Goal: Task Accomplishment & Management: Complete application form

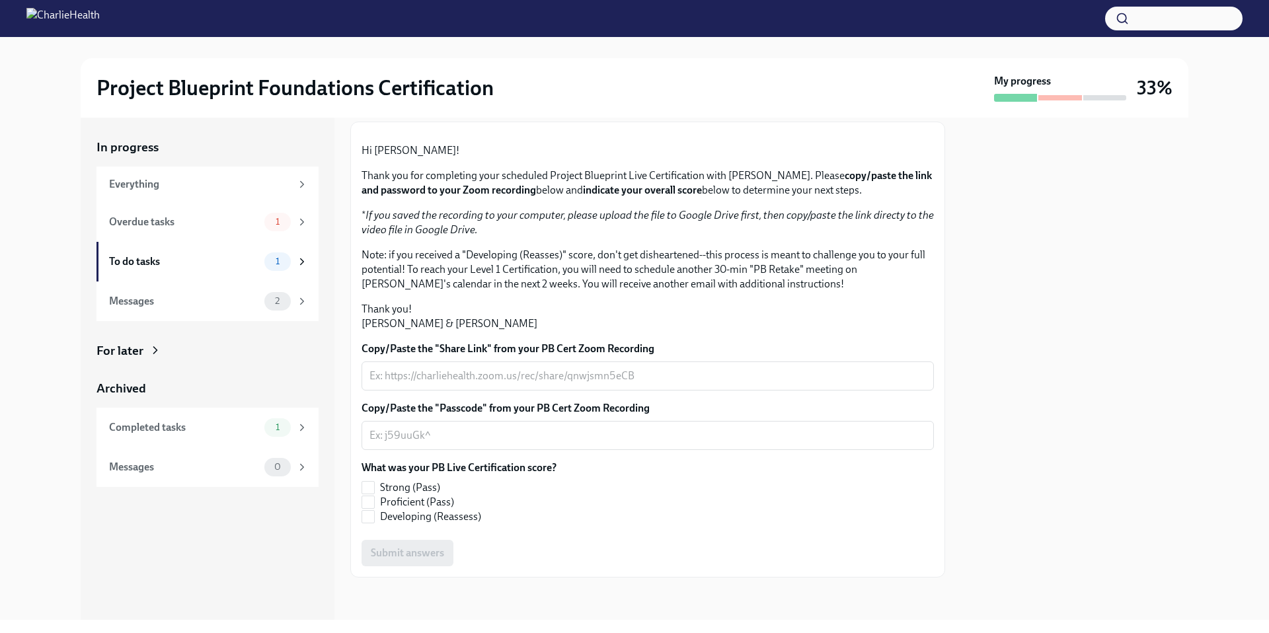
scroll to position [74, 0]
click at [288, 222] on div "1" at bounding box center [277, 222] width 26 height 19
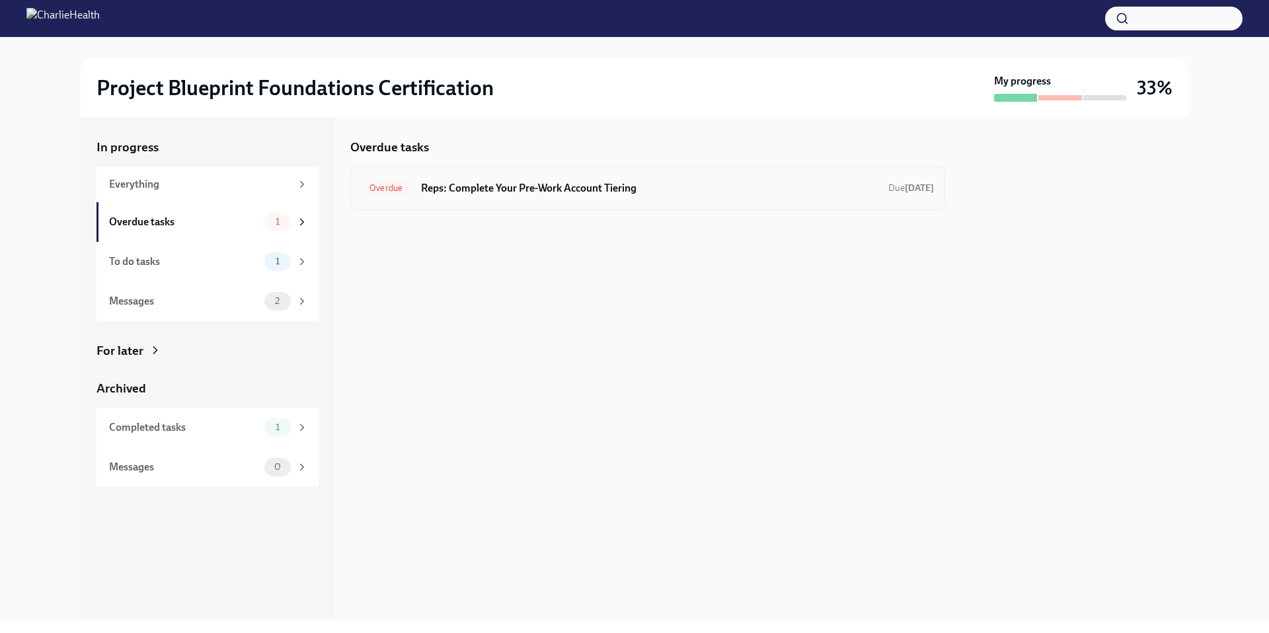
click at [522, 200] on div "Overdue Reps: Complete Your Pre-Work Account Tiering Due [DATE]" at bounding box center [647, 189] width 595 height 44
click at [401, 188] on span "Overdue" at bounding box center [386, 188] width 49 height 10
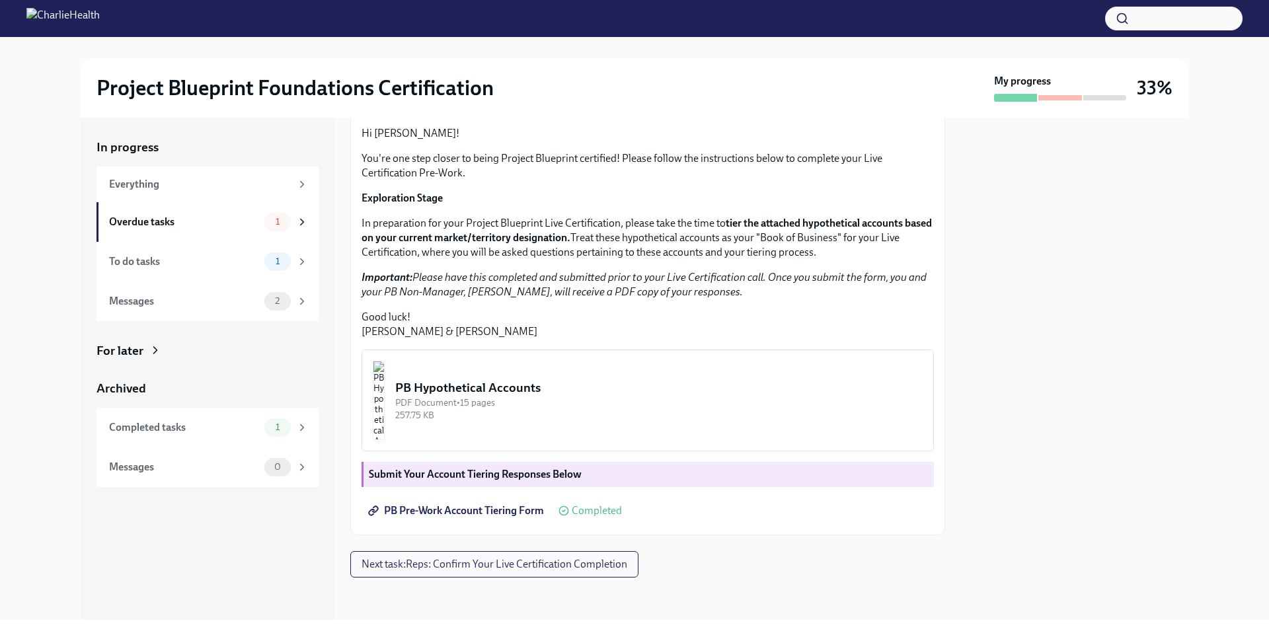
scroll to position [228, 0]
click at [497, 565] on span "Next task : Reps: Confirm Your Live Certification Completion" at bounding box center [495, 564] width 266 height 13
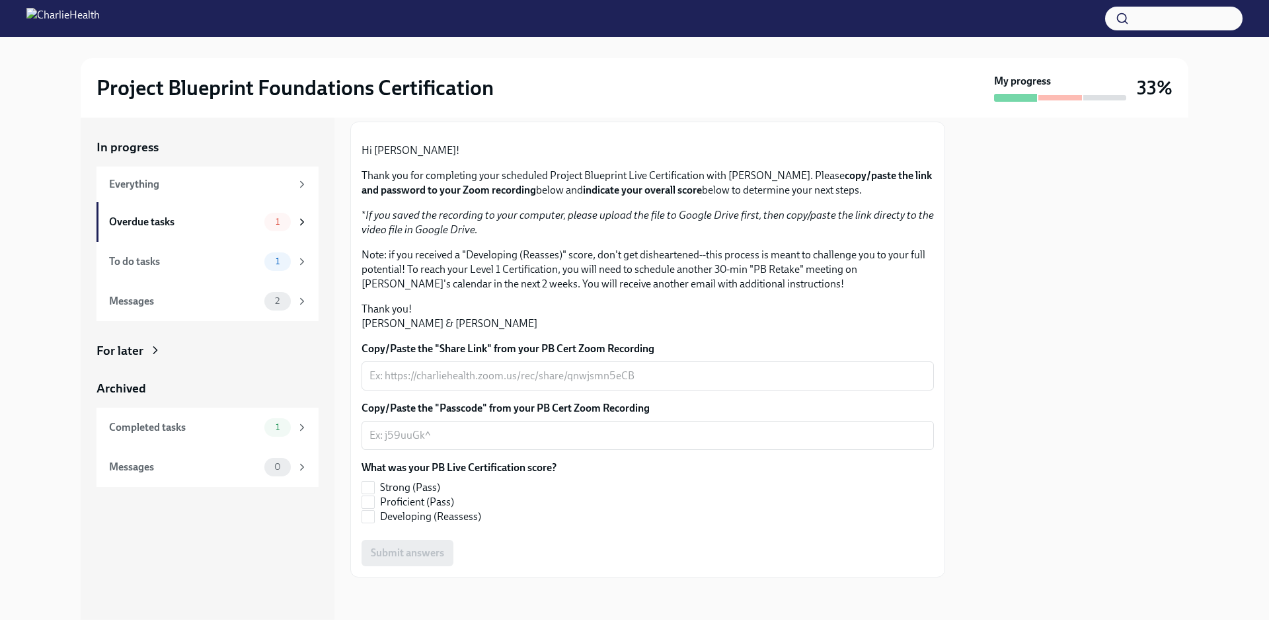
scroll to position [211, 0]
click at [373, 504] on input "Proficient (Pass)" at bounding box center [368, 502] width 12 height 12
checkbox input "true"
